Goal: Check status: Check status

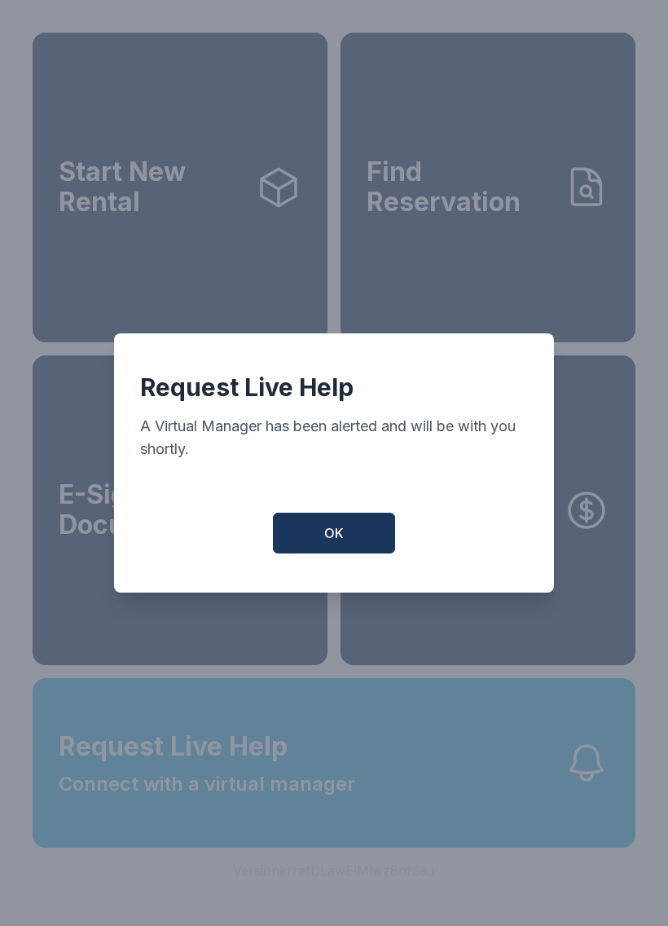
click at [337, 512] on div "Request Live Help A Virtual Manager has been alerted and will be with you short…" at bounding box center [334, 462] width 440 height 259
click at [350, 546] on button "OK" at bounding box center [334, 533] width 122 height 41
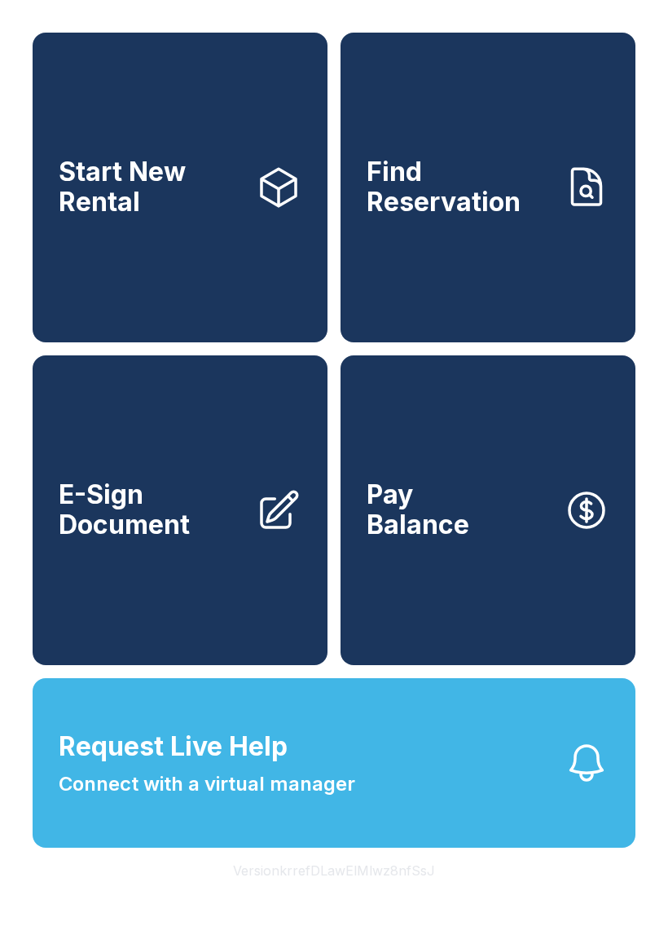
click at [488, 799] on button "Request Live Help Connect with a virtual manager" at bounding box center [334, 762] width 603 height 169
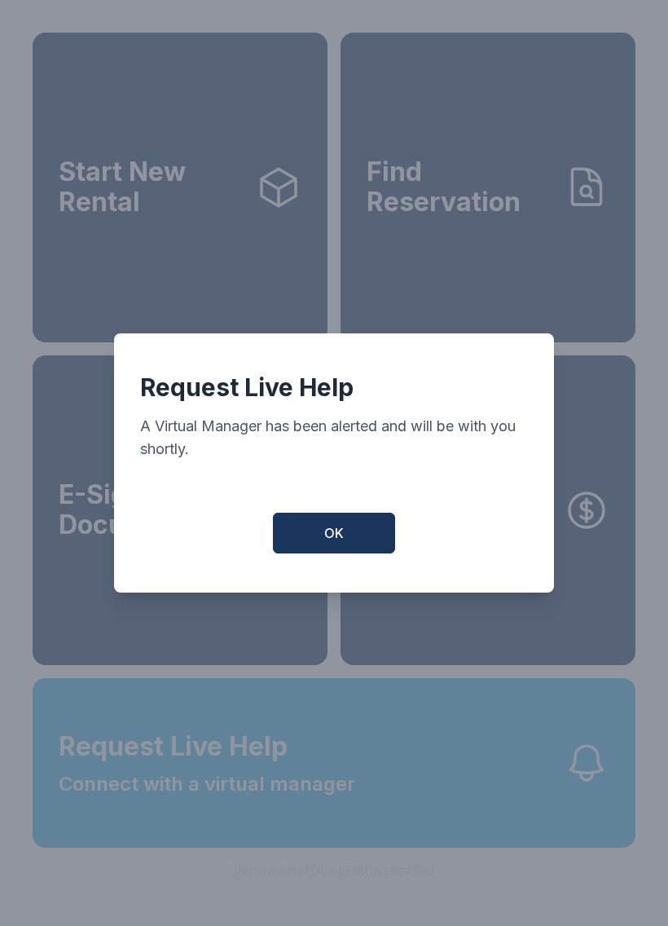
click at [328, 516] on div "Request Live Help A Virtual Manager has been alerted and will be with you short…" at bounding box center [334, 462] width 440 height 259
click at [305, 545] on button "OK" at bounding box center [334, 533] width 122 height 41
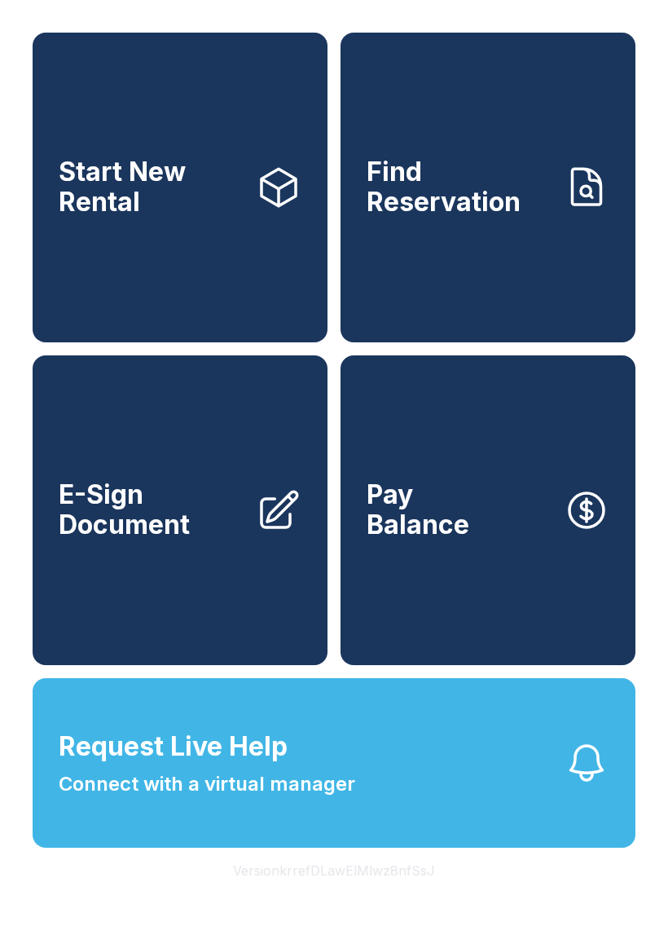
click at [425, 837] on button "Request Live Help Connect with a virtual manager" at bounding box center [334, 762] width 603 height 169
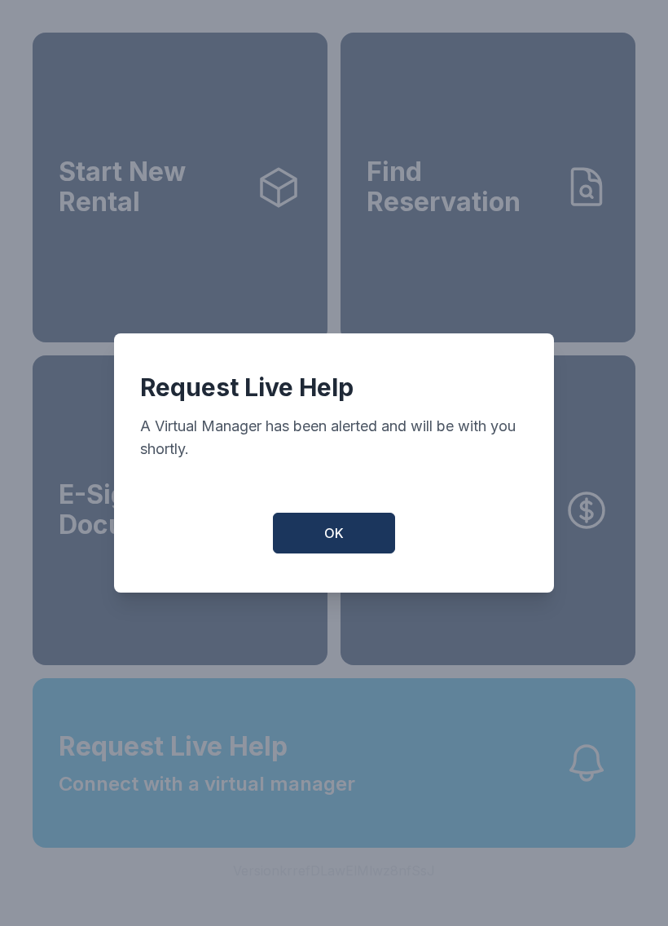
click at [331, 540] on span "OK" at bounding box center [334, 533] width 20 height 20
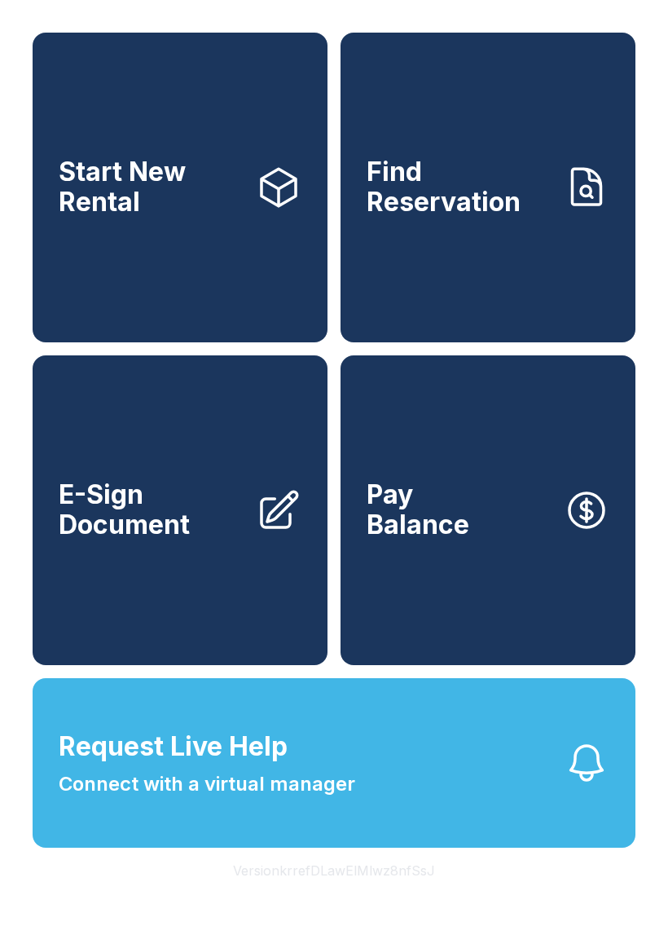
click at [372, 811] on button "Request Live Help Connect with a virtual manager" at bounding box center [334, 762] width 603 height 169
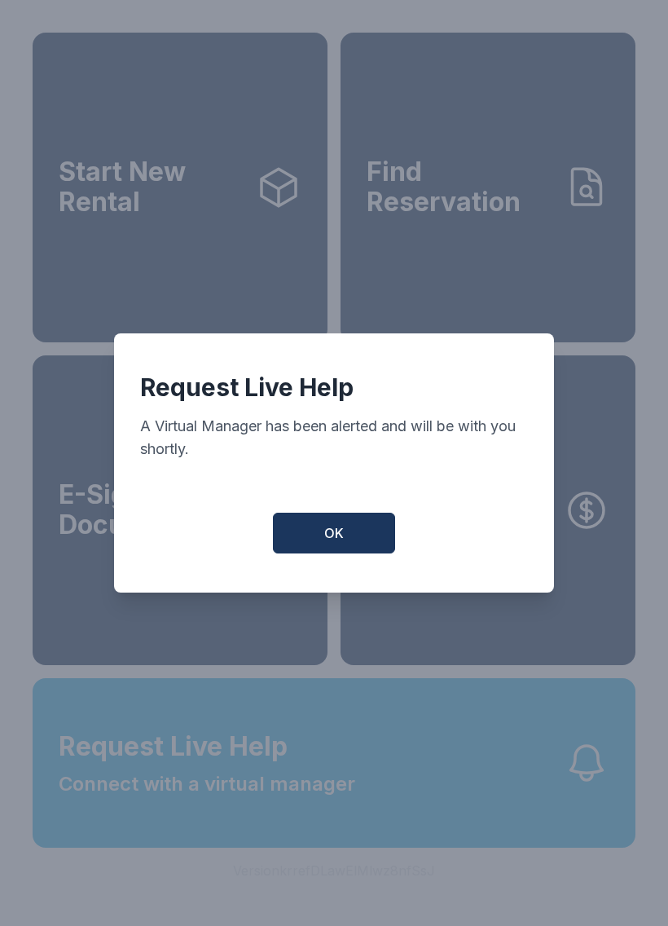
click at [349, 536] on button "OK" at bounding box center [334, 533] width 122 height 41
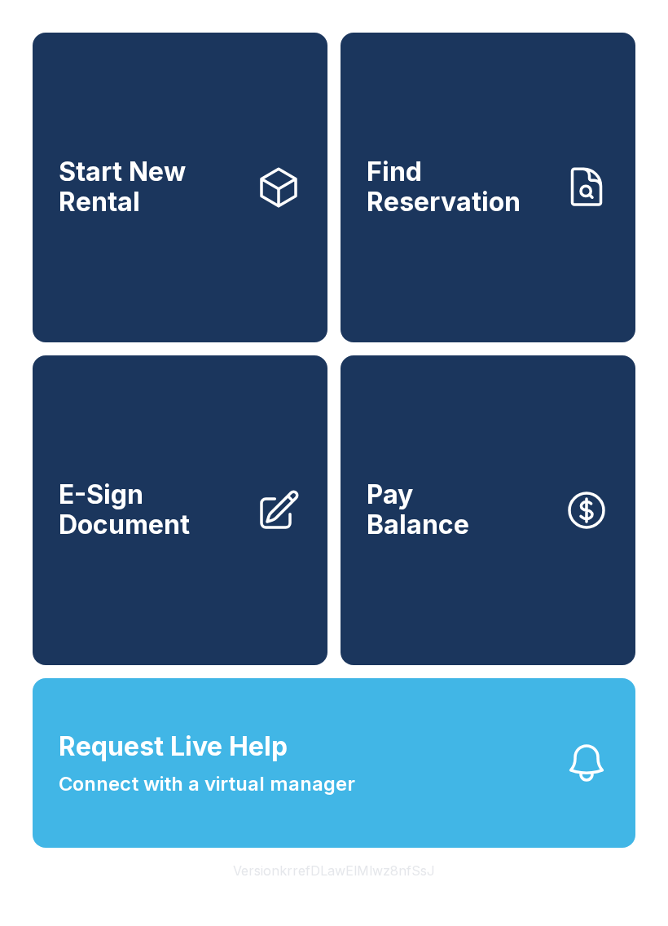
click at [425, 58] on link "Find Reservation" at bounding box center [488, 188] width 295 height 310
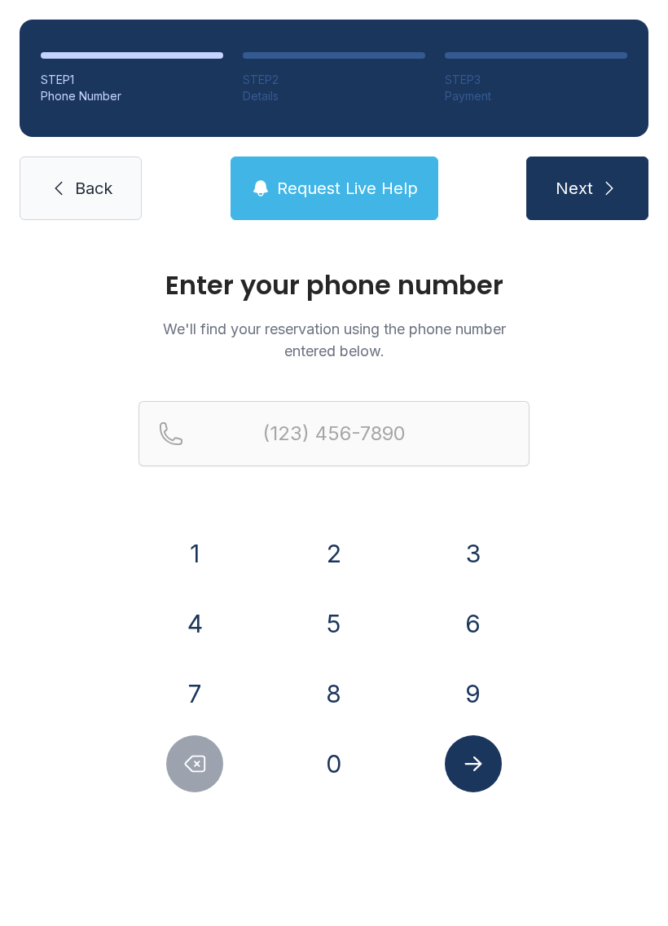
click at [310, 172] on button "Request Live Help" at bounding box center [335, 188] width 208 height 64
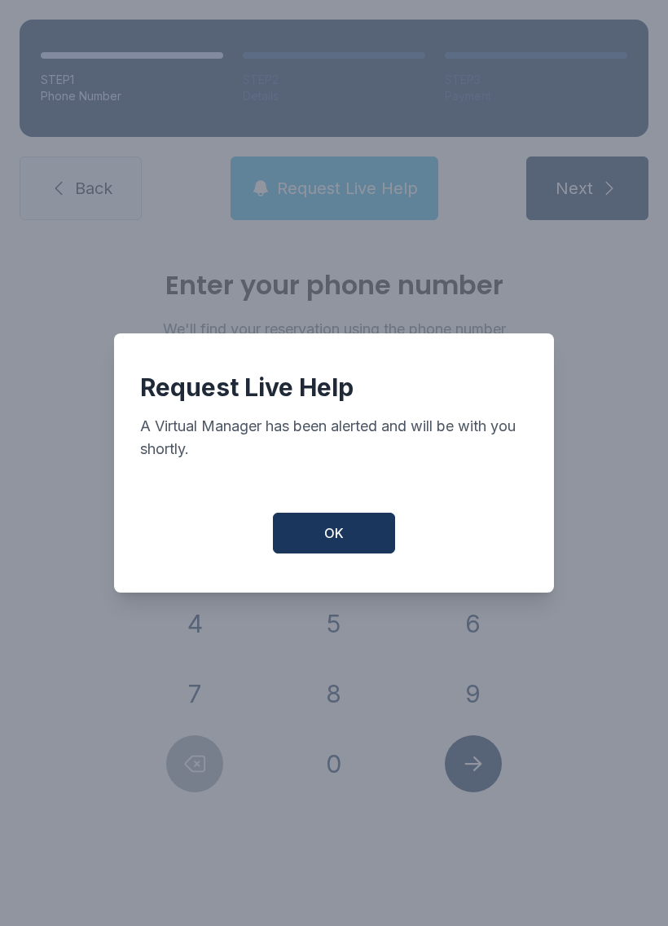
click at [310, 537] on button "OK" at bounding box center [334, 533] width 122 height 41
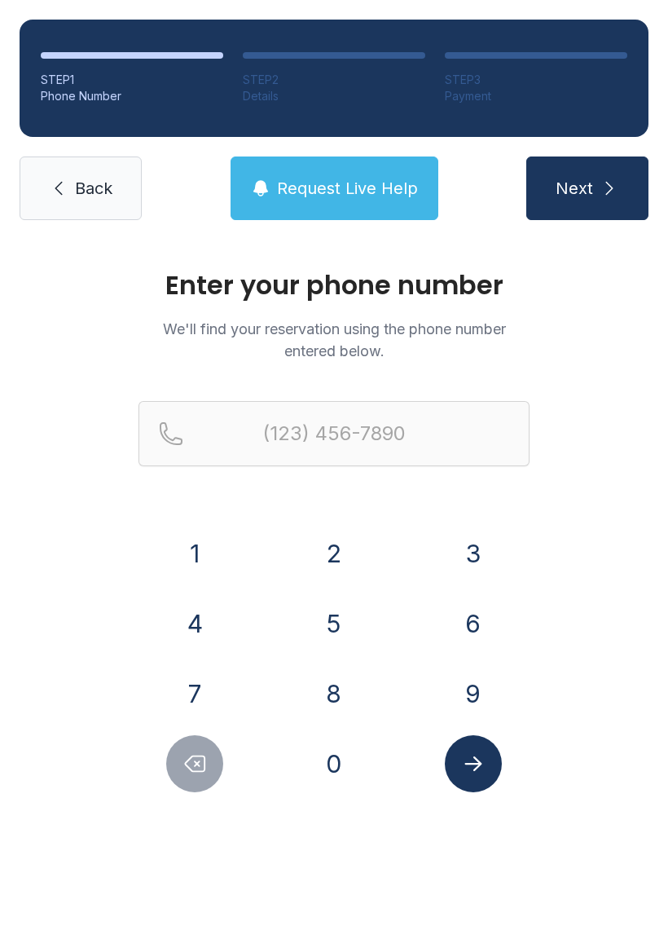
click at [37, 178] on link "Back" at bounding box center [81, 188] width 122 height 64
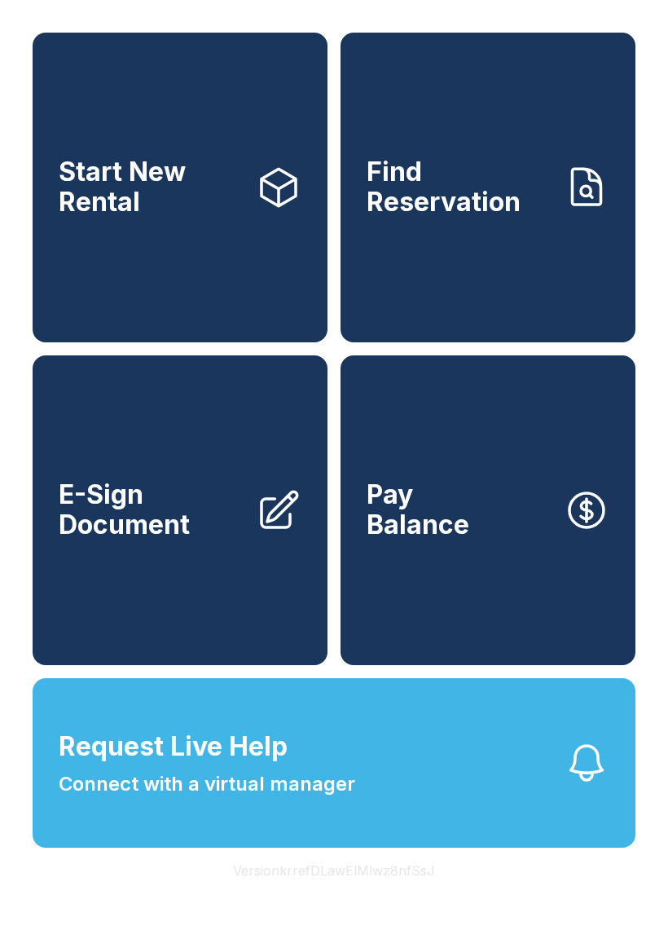
click at [434, 82] on link "Find Reservation" at bounding box center [488, 188] width 295 height 310
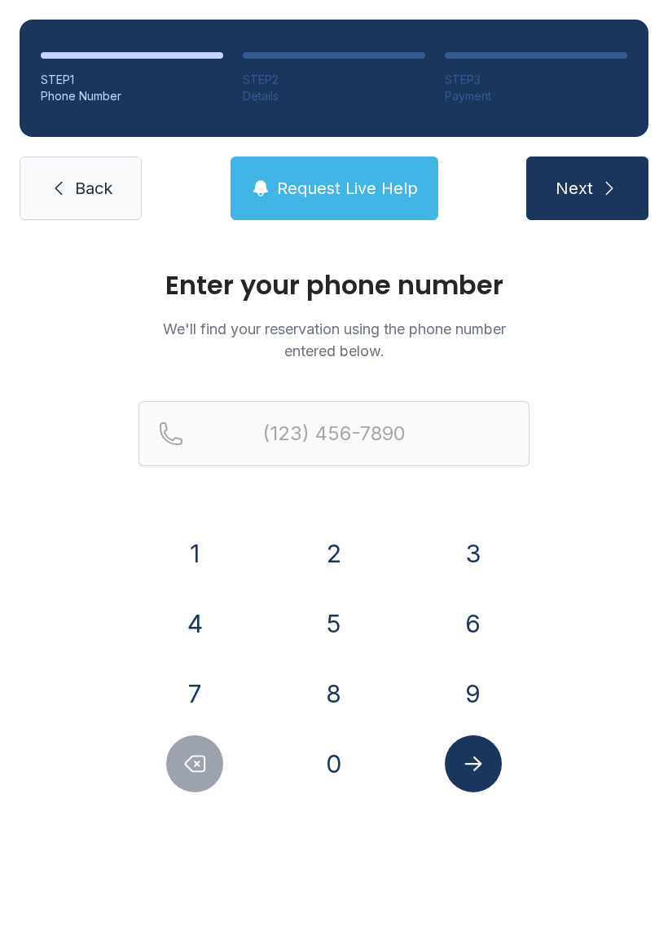
click at [160, 715] on div "7" at bounding box center [195, 693] width 113 height 57
click at [33, 211] on link "Back" at bounding box center [81, 188] width 122 height 64
